Goal: Task Accomplishment & Management: Manage account settings

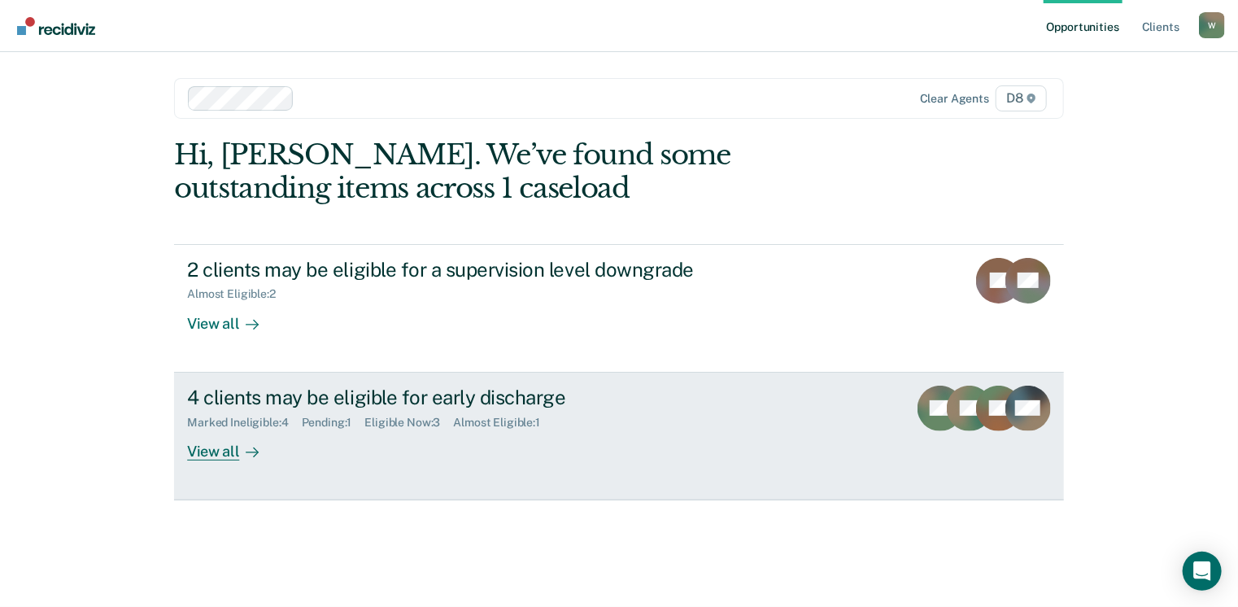
click at [353, 460] on link "4 clients may be eligible for early discharge Marked Ineligible : 4 Pending : 1…" at bounding box center [619, 437] width 890 height 128
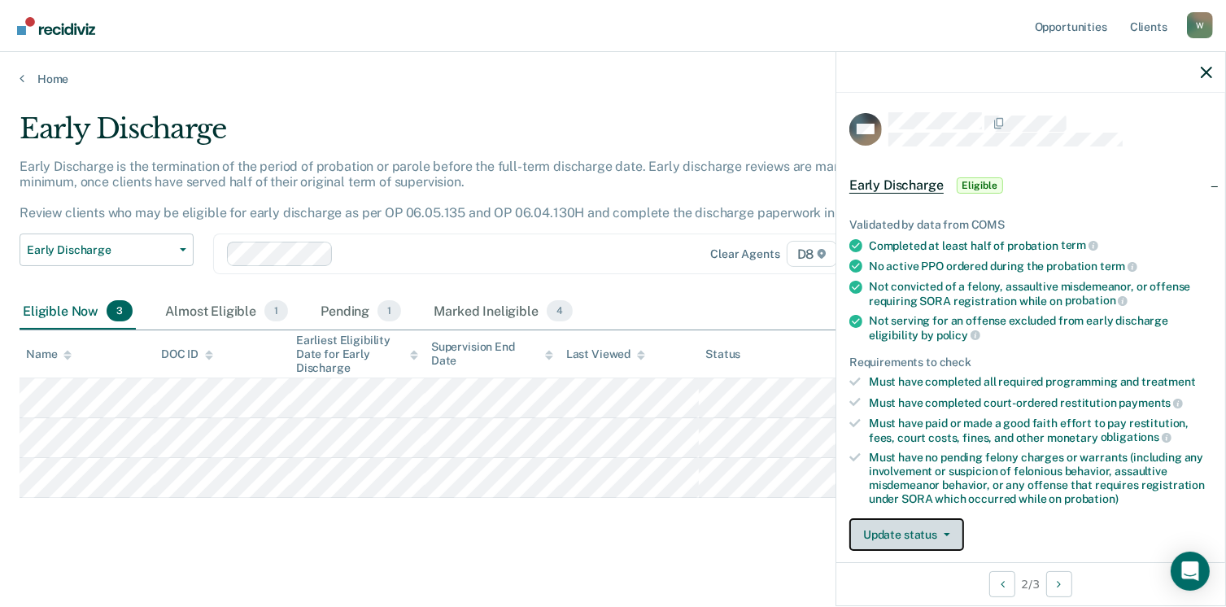
click at [897, 518] on button "Update status" at bounding box center [906, 534] width 115 height 33
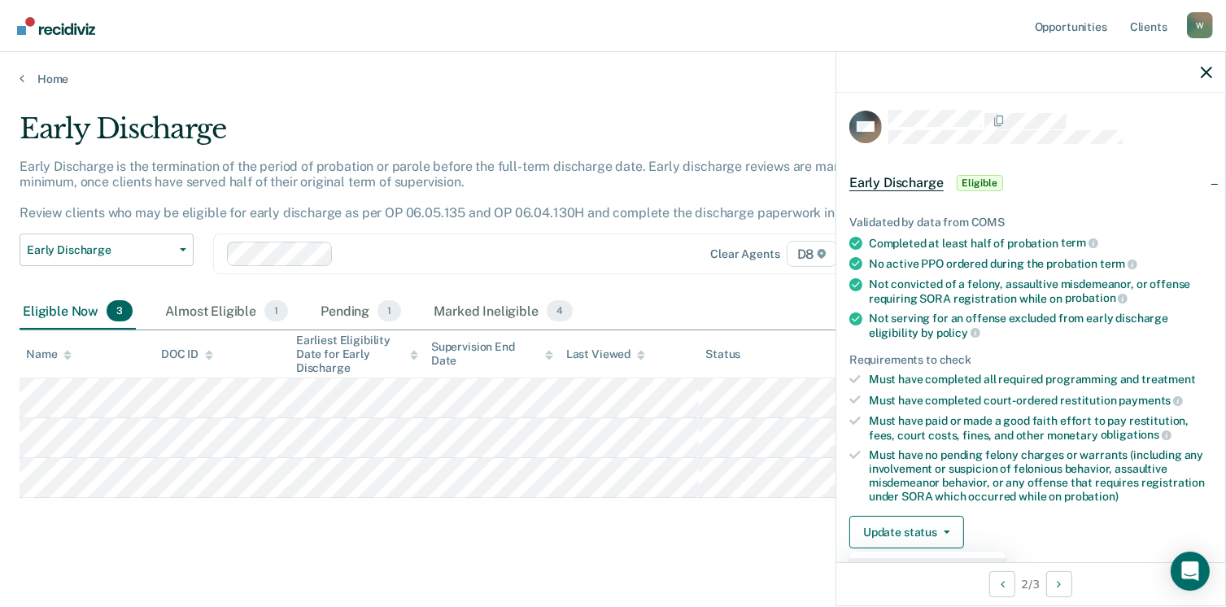
scroll to position [342, 0]
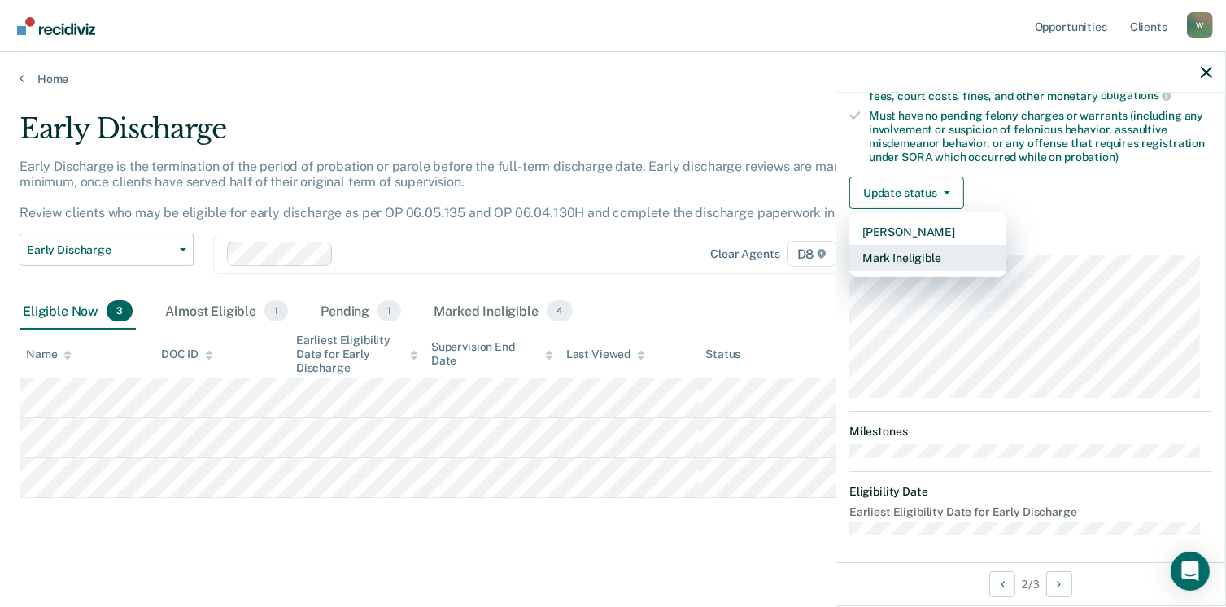
click at [921, 247] on button "Mark Ineligible" at bounding box center [927, 258] width 157 height 26
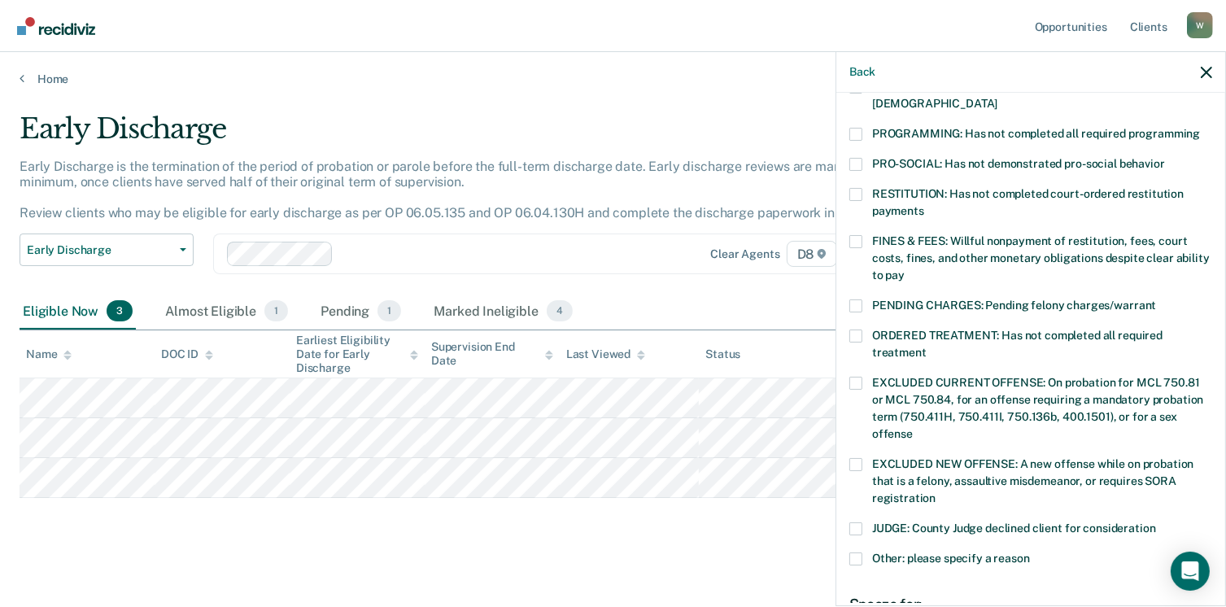
click at [856, 552] on span at bounding box center [855, 558] width 13 height 13
click at [1030, 552] on input "Other: please specify a reason" at bounding box center [1030, 552] width 0 height 0
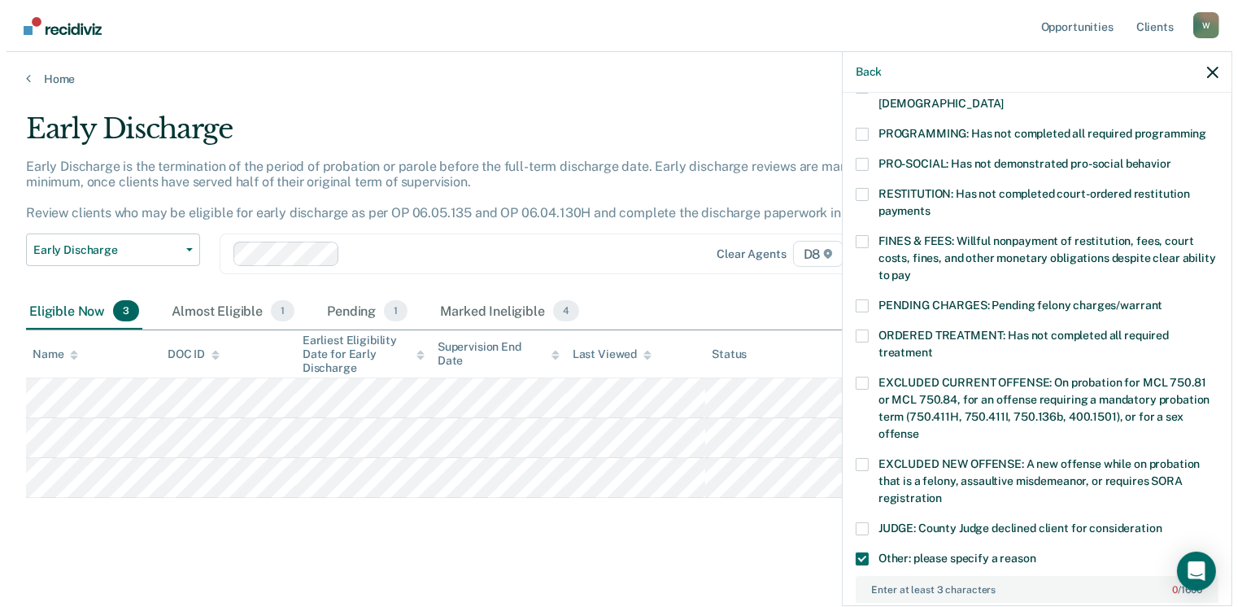
scroll to position [613, 0]
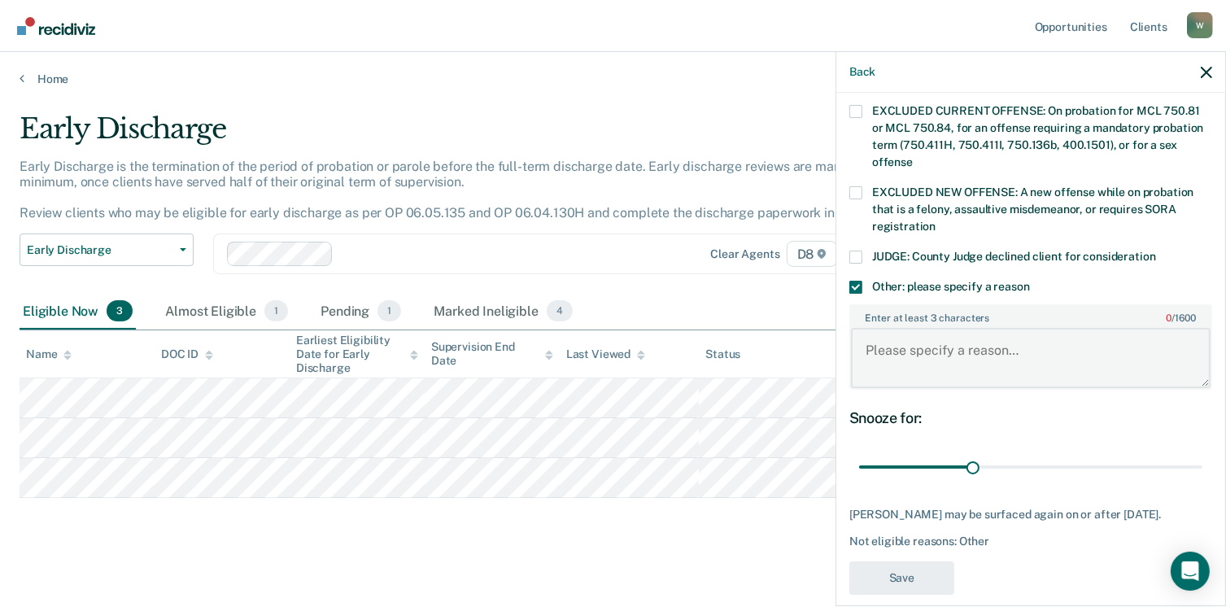
click at [1004, 359] on textarea "Enter at least 3 characters 0 / 1600" at bounding box center [1031, 358] width 360 height 60
type textarea "Has not finished DTCP"
click at [872, 561] on button "Save" at bounding box center [901, 577] width 105 height 33
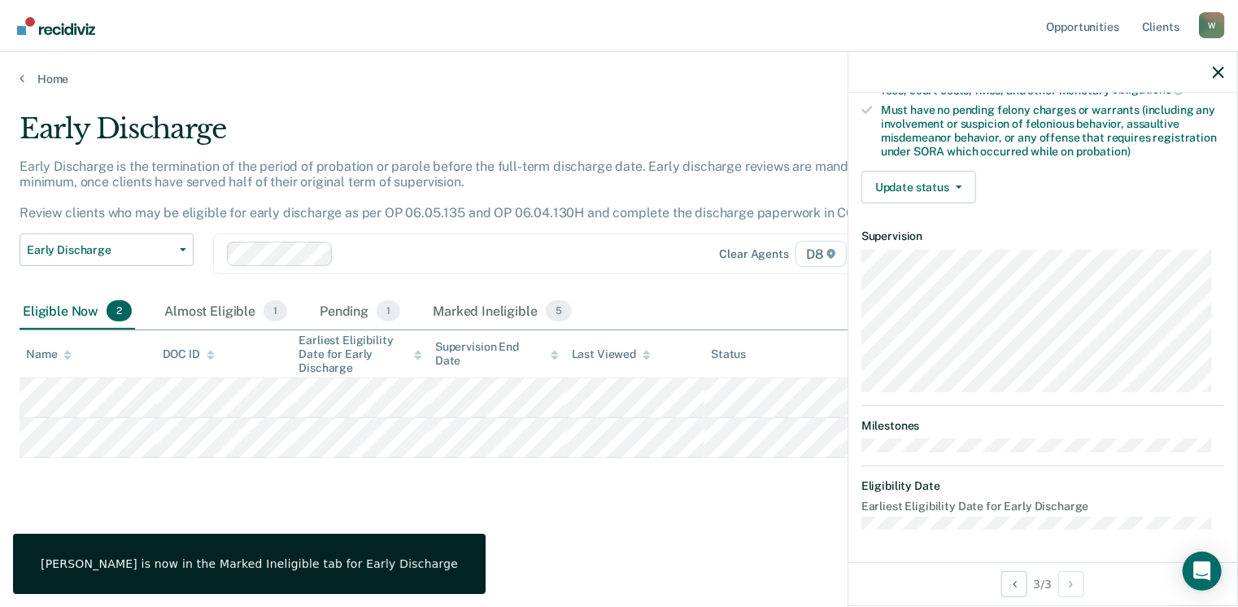
scroll to position [342, 0]
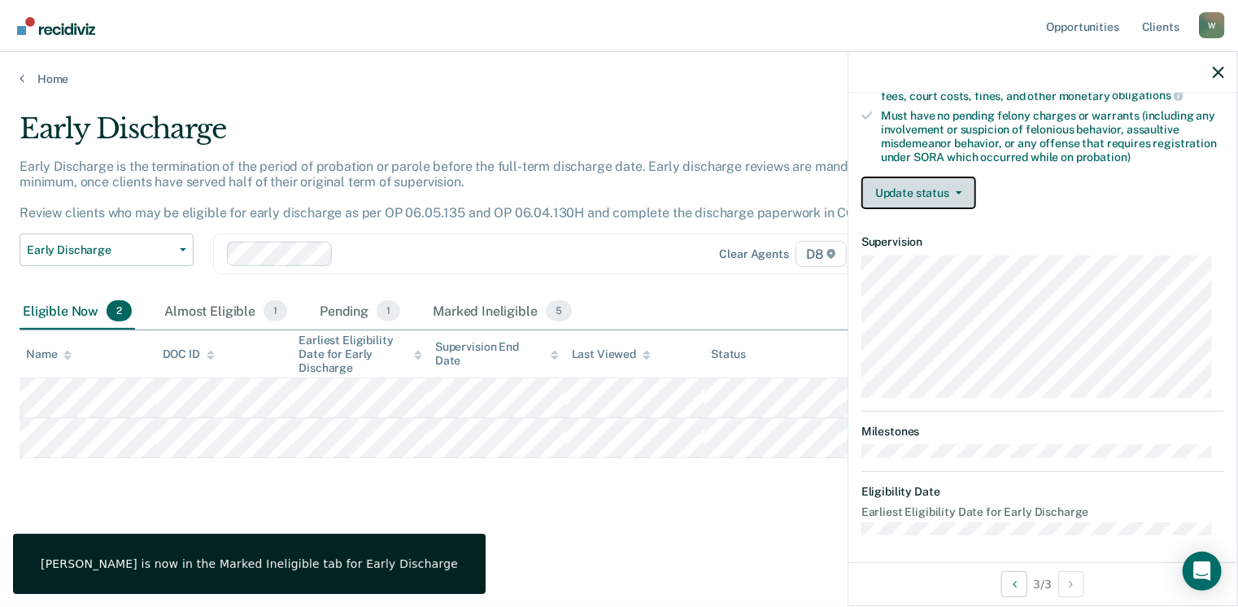
click at [957, 191] on icon "button" at bounding box center [959, 192] width 7 height 3
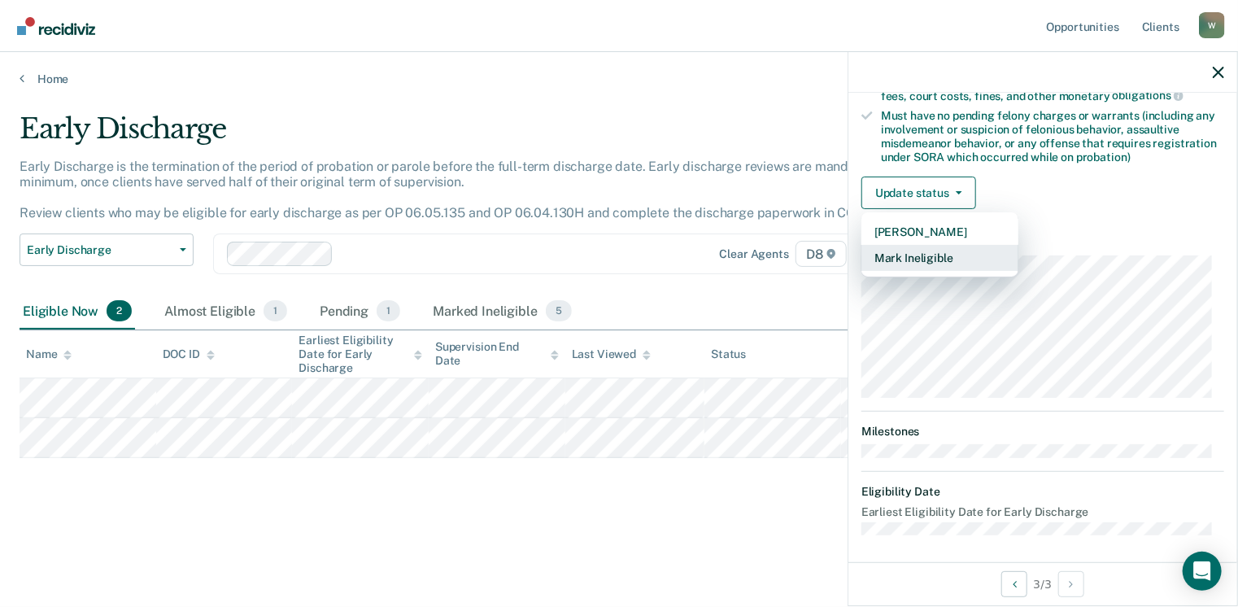
click at [915, 245] on button "Mark Ineligible" at bounding box center [940, 258] width 157 height 26
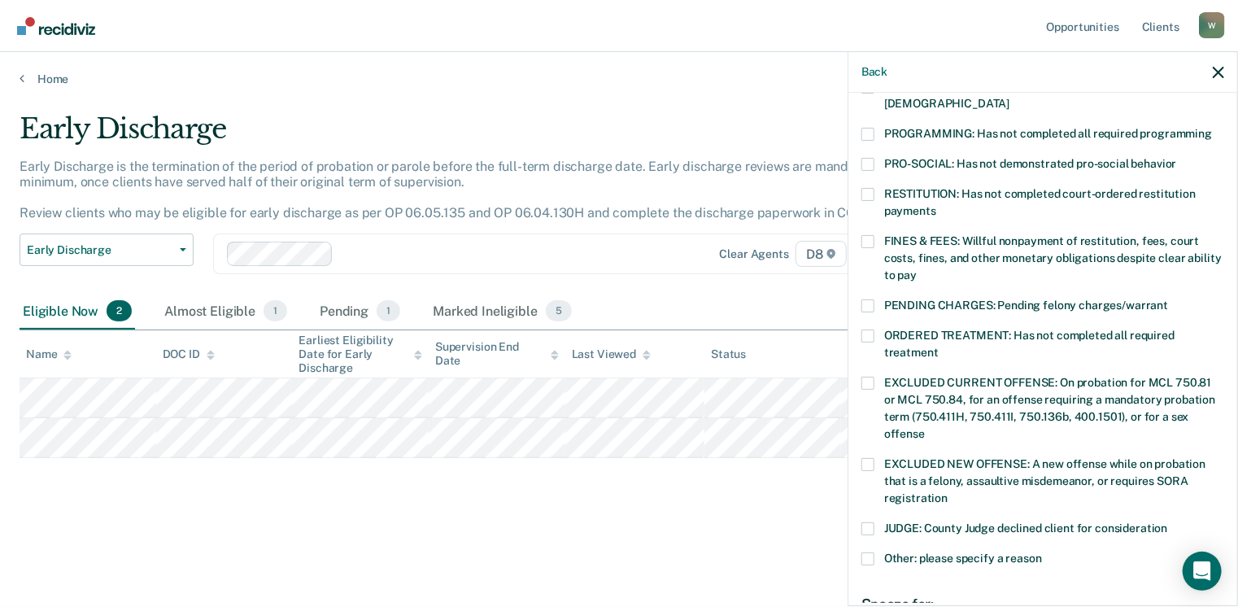
click at [878, 530] on div "JUDGE: County Judge declined client for consideration" at bounding box center [1043, 537] width 363 height 30
click at [879, 552] on label "Other: please specify a reason" at bounding box center [1043, 560] width 363 height 17
click at [1042, 552] on input "Other: please specify a reason" at bounding box center [1042, 552] width 0 height 0
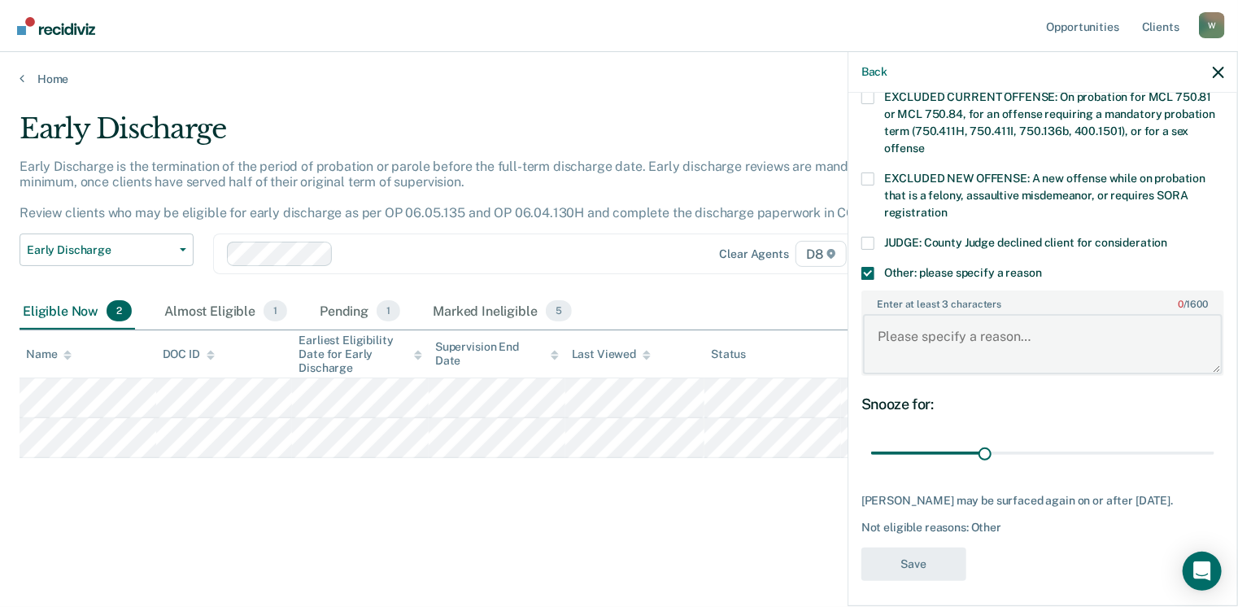
click at [982, 314] on textarea "Enter at least 3 characters 0 / 1600" at bounding box center [1043, 344] width 360 height 60
type textarea "Just released from prison"
click at [919, 552] on button "Save" at bounding box center [914, 564] width 105 height 33
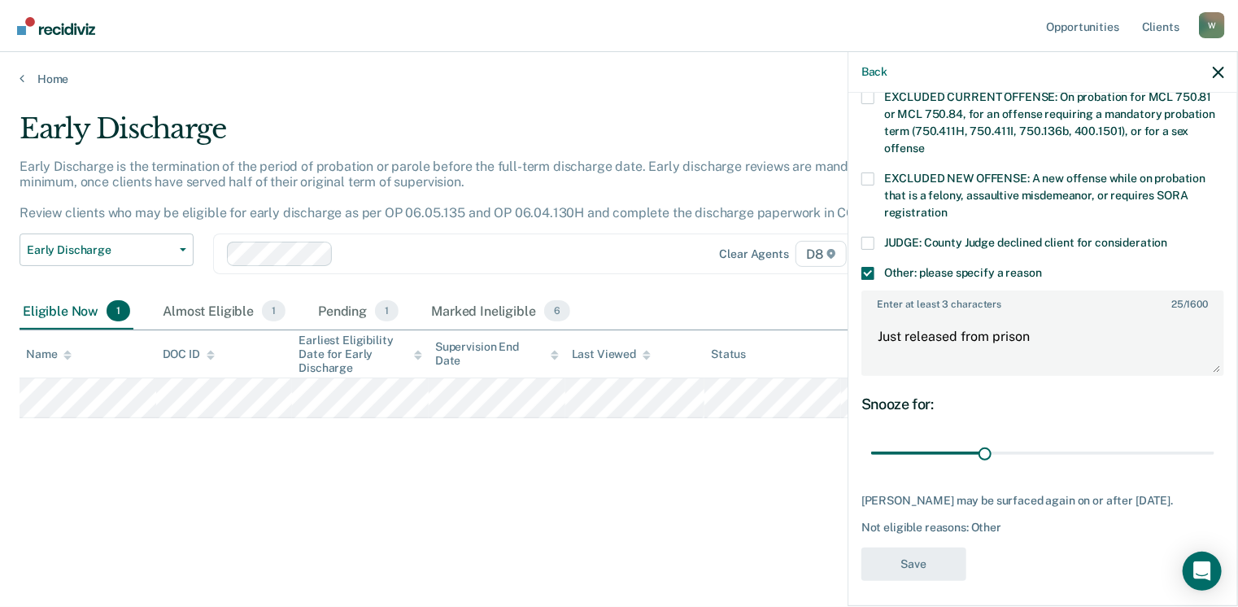
scroll to position [488, 0]
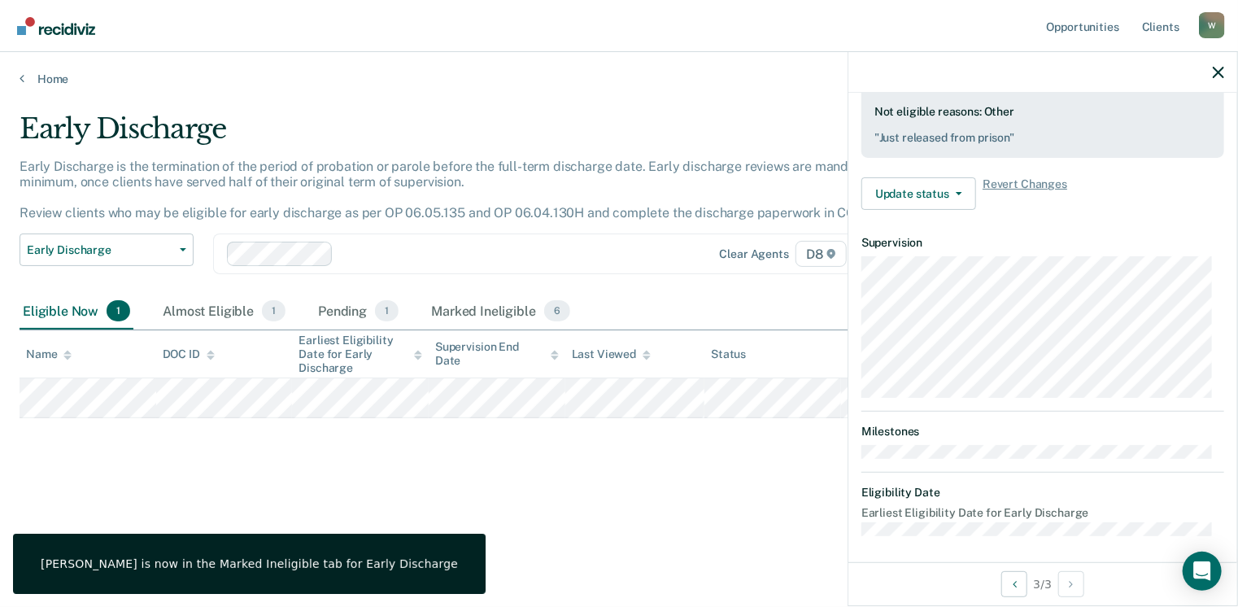
click at [625, 465] on div "Early Discharge Early Discharge is the termination of the period of probation o…" at bounding box center [619, 298] width 1199 height 373
click at [1218, 69] on icon "button" at bounding box center [1218, 72] width 11 height 11
